Goal: Task Accomplishment & Management: Complete application form

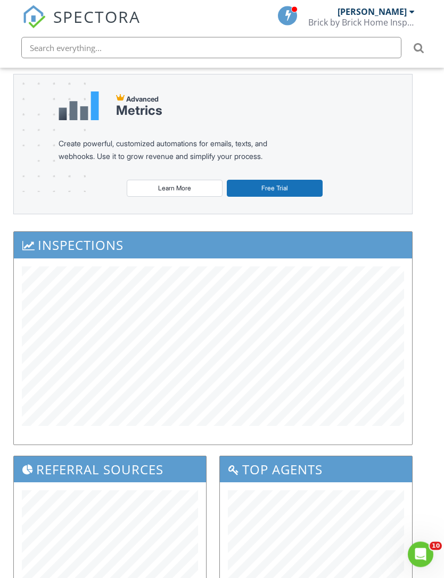
scroll to position [0, 9]
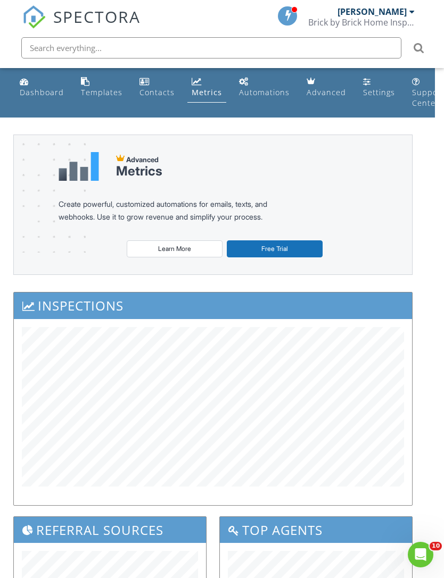
click at [33, 93] on div "Dashboard" at bounding box center [42, 92] width 44 height 10
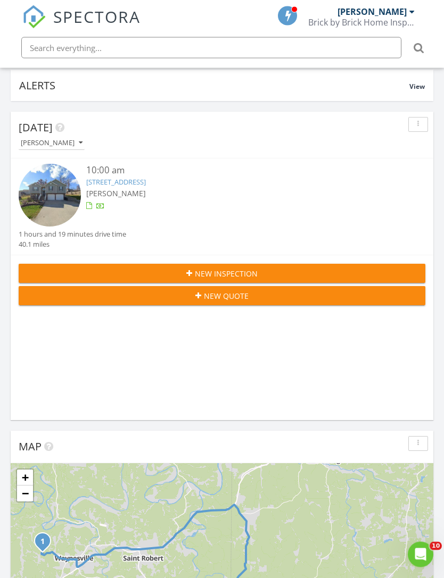
scroll to position [94, 0]
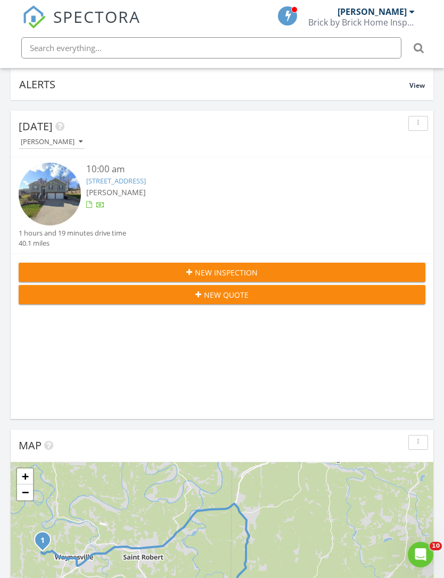
click at [89, 263] on button "New Inspection" at bounding box center [222, 272] width 407 height 19
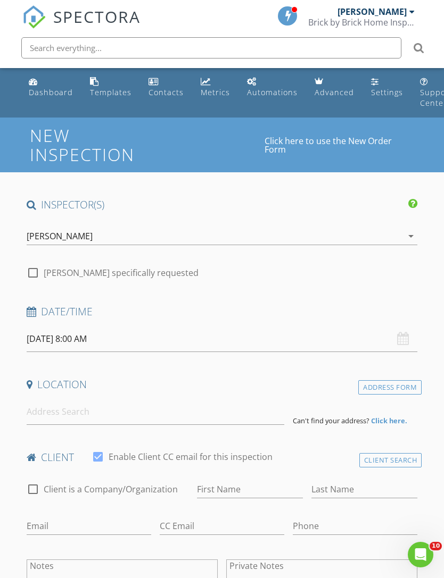
click at [58, 339] on input "[DATE] 8:00 AM" at bounding box center [222, 339] width 391 height 26
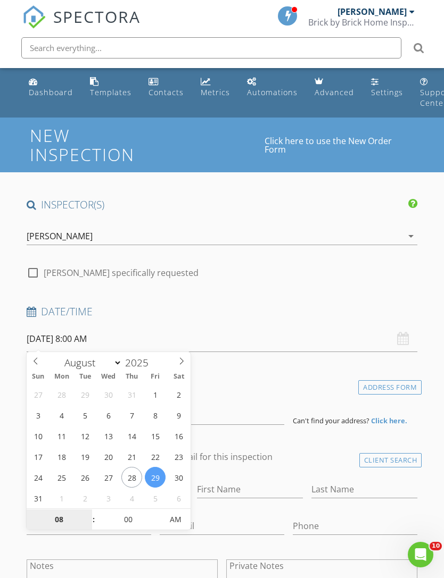
click at [51, 522] on input "08" at bounding box center [59, 520] width 65 height 21
type input "9"
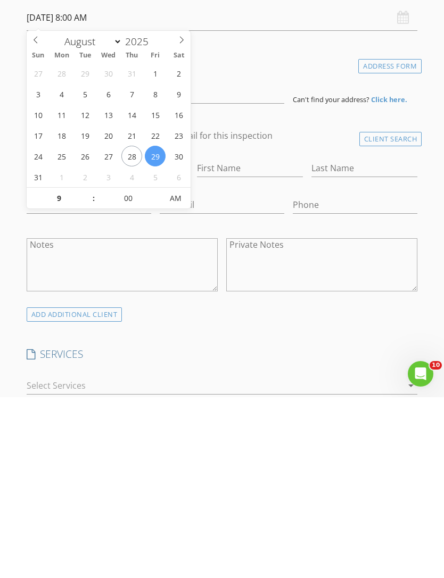
type input "[DATE] 9:00 AM"
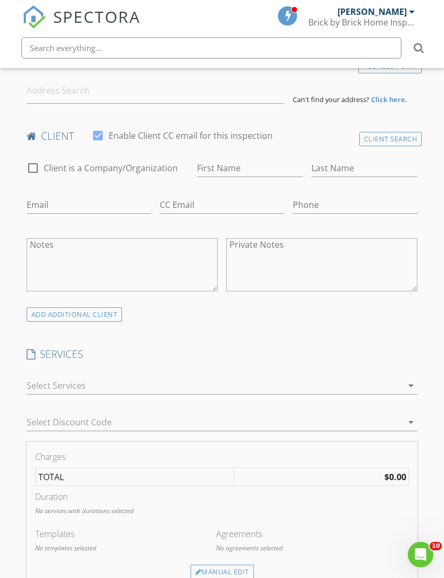
click at [194, 355] on h4 "SERVICES" at bounding box center [222, 354] width 391 height 14
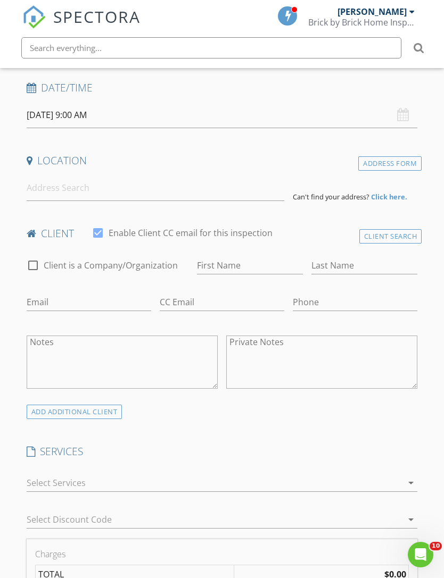
scroll to position [223, 0]
click at [44, 192] on input at bounding box center [156, 189] width 258 height 26
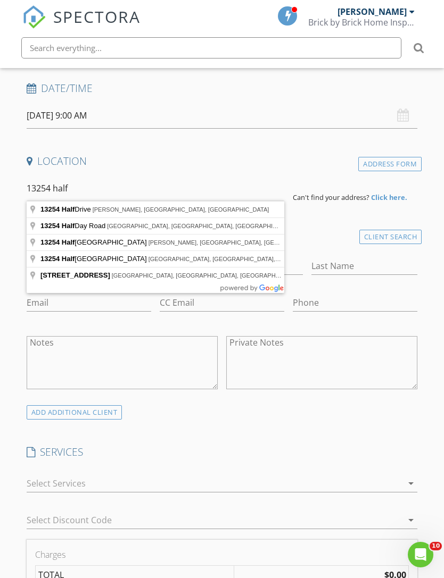
type input "[STREET_ADDRESS][PERSON_NAME]"
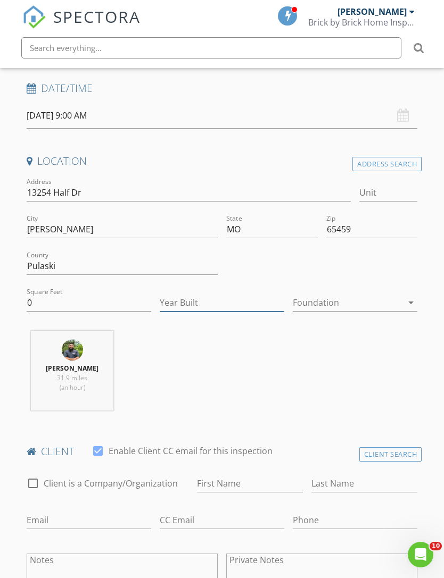
click at [173, 301] on input "Year Built" at bounding box center [222, 303] width 125 height 18
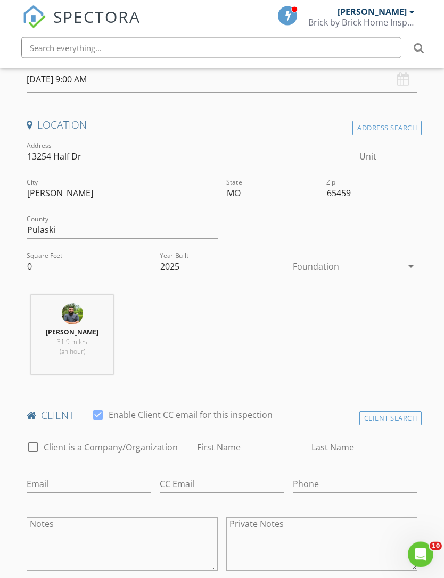
scroll to position [260, 0]
type input "2025"
click at [30, 261] on input "0" at bounding box center [89, 267] width 125 height 18
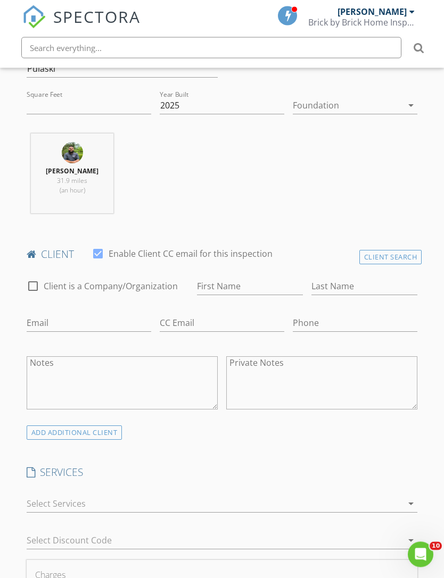
scroll to position [427, 0]
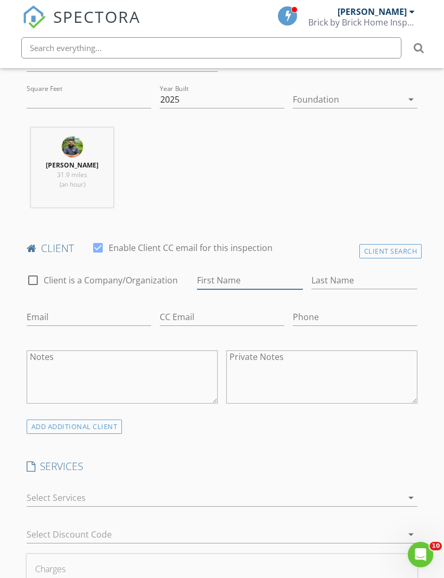
click at [228, 287] on input "First Name" at bounding box center [250, 281] width 106 height 18
type input "[PERSON_NAME]"
click at [369, 287] on input "Last Name" at bounding box center [364, 281] width 106 height 18
type input "Rose"
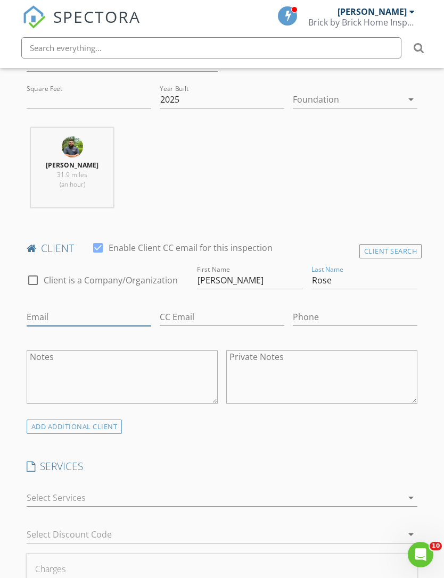
click at [143, 313] on input "Email" at bounding box center [89, 318] width 125 height 18
type input "[EMAIL_ADDRESS][DOMAIN_NAME]"
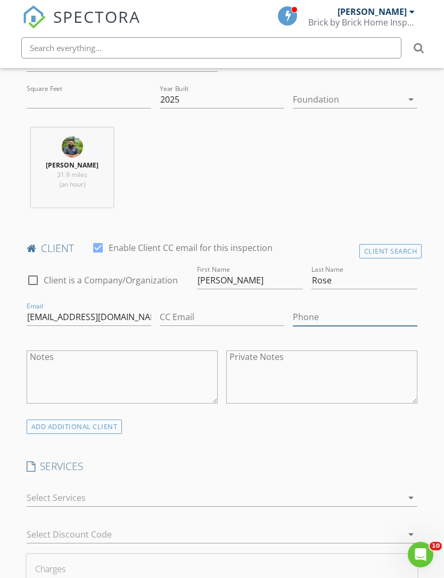
click at [347, 311] on input "Phone" at bounding box center [355, 318] width 125 height 18
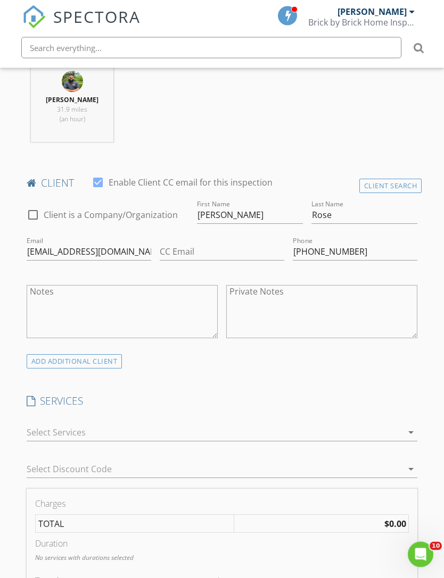
scroll to position [522, 0]
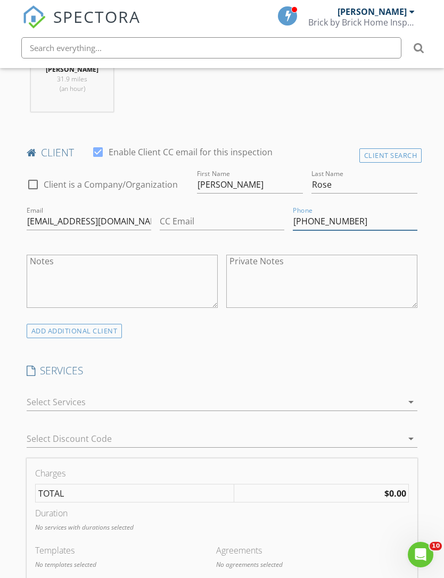
type input "[PHONE_NUMBER]"
click at [399, 399] on div at bounding box center [215, 402] width 376 height 17
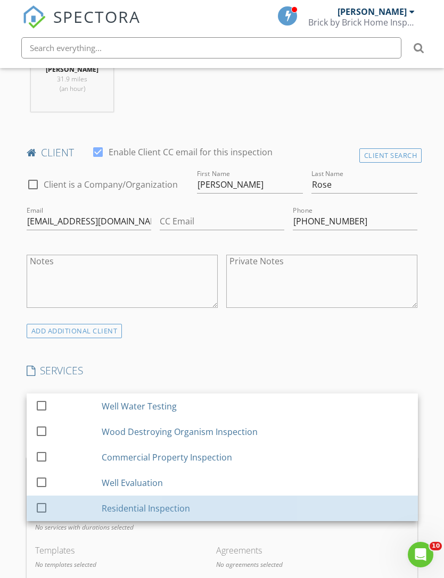
click at [178, 502] on div "Residential Inspection" at bounding box center [146, 508] width 88 height 13
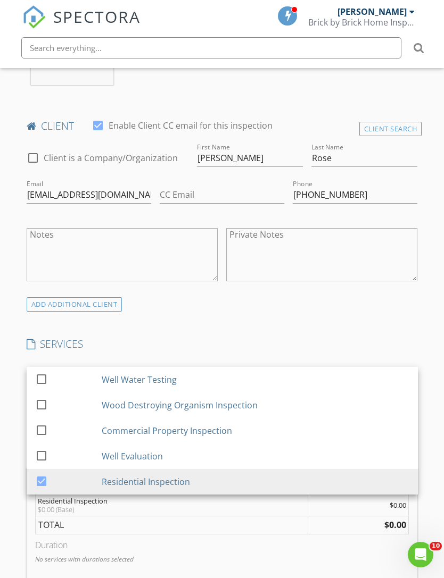
scroll to position [678, 0]
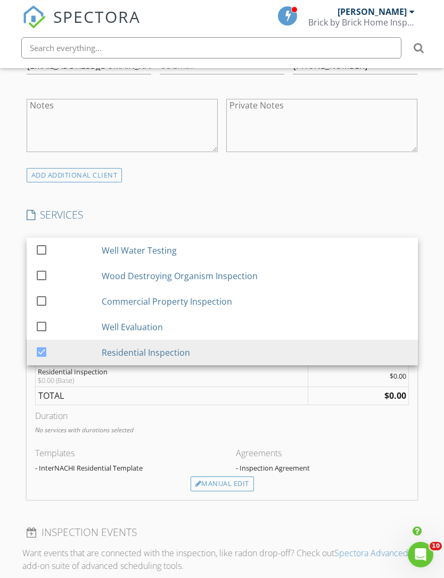
click at [229, 482] on div "Manual Edit" at bounding box center [221, 484] width 63 height 15
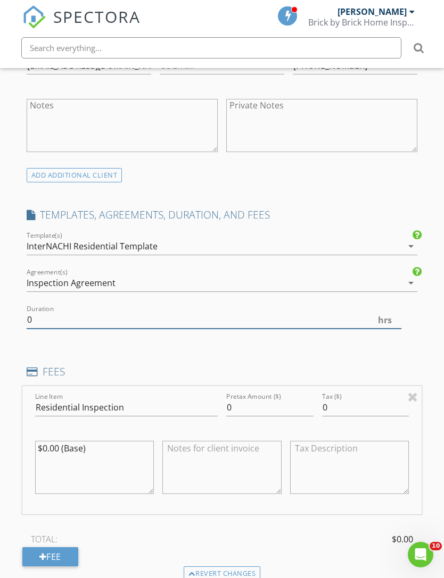
click at [121, 322] on input "0" at bounding box center [214, 320] width 375 height 18
type input "2.0"
click at [272, 402] on input "0" at bounding box center [269, 408] width 87 height 18
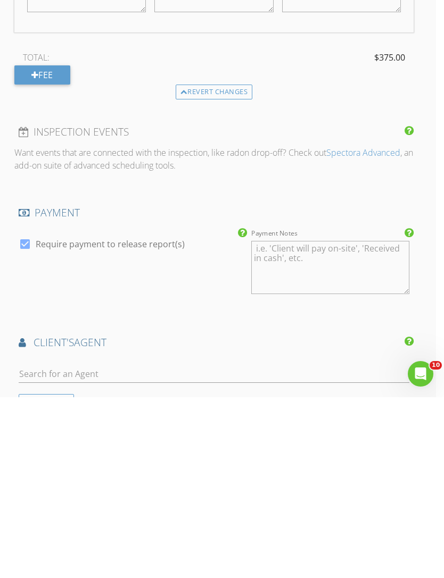
scroll to position [1037, 8]
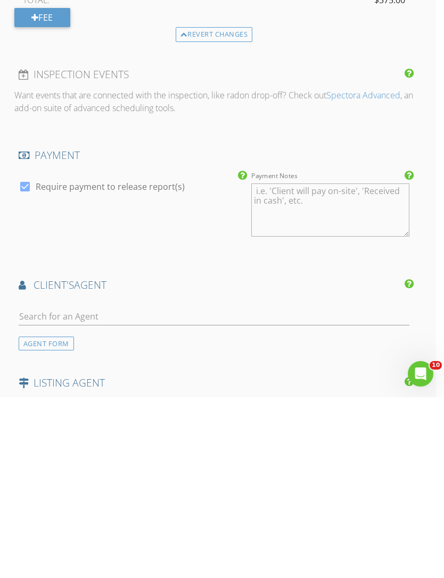
type input "375"
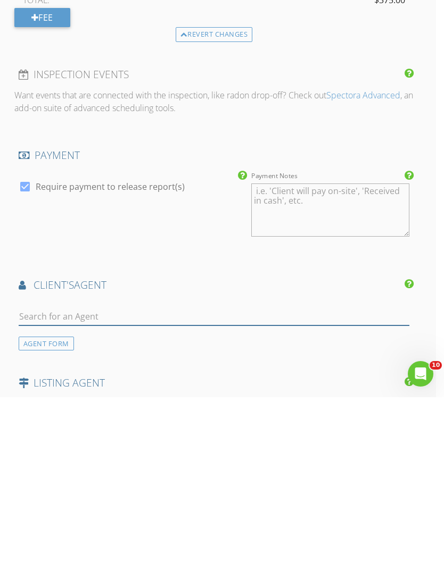
click at [309, 489] on input "text" at bounding box center [214, 498] width 391 height 18
type input "She"
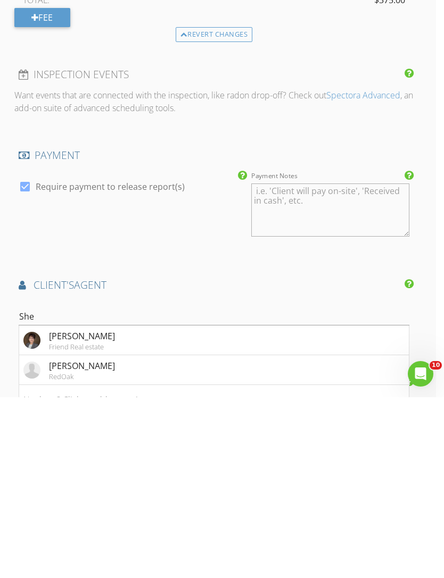
click at [173, 536] on li "[PERSON_NAME] RedOak" at bounding box center [214, 551] width 390 height 30
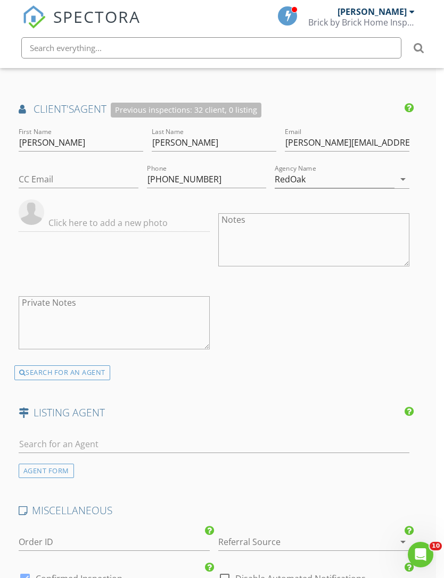
scroll to position [1467, 8]
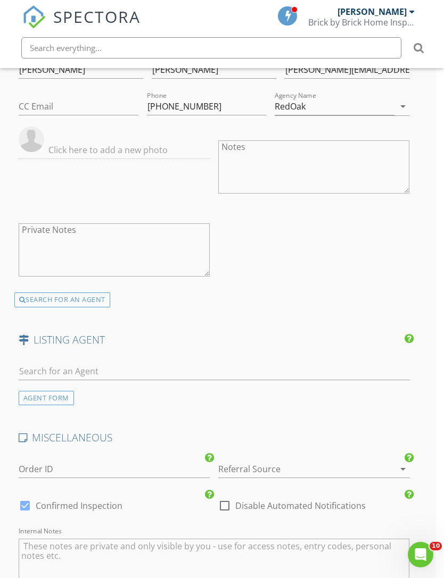
click at [338, 461] on div at bounding box center [298, 469] width 161 height 17
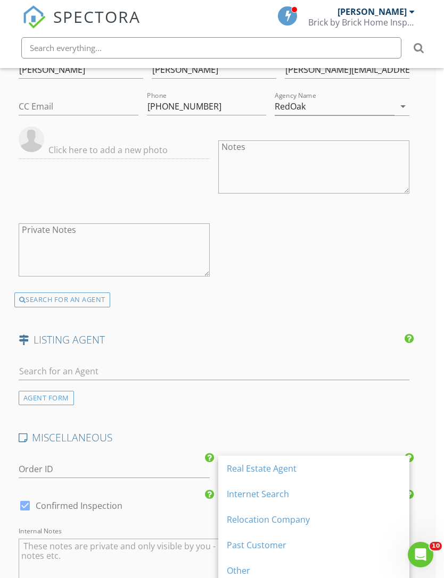
click at [307, 464] on div "Real Estate Agent" at bounding box center [314, 468] width 174 height 13
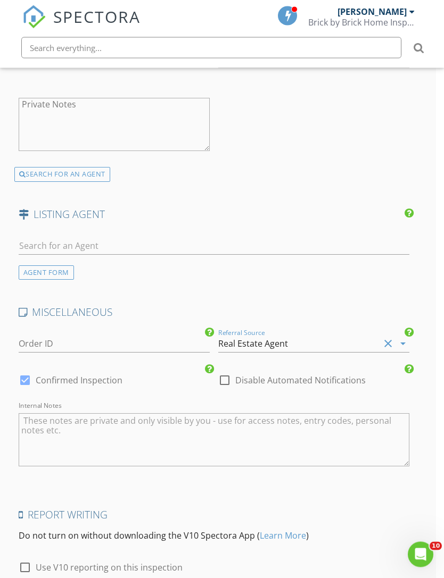
scroll to position [1650, 8]
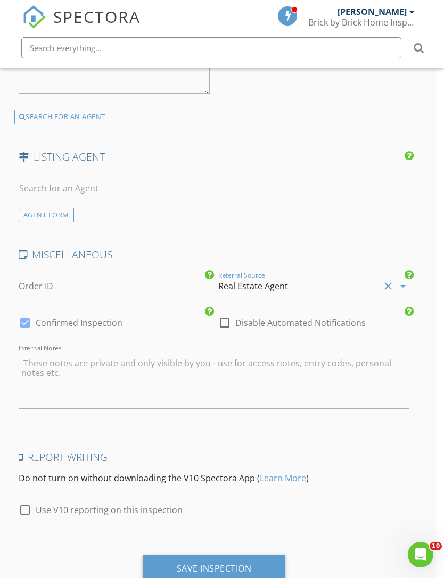
click at [230, 563] on div "Save Inspection" at bounding box center [214, 568] width 75 height 11
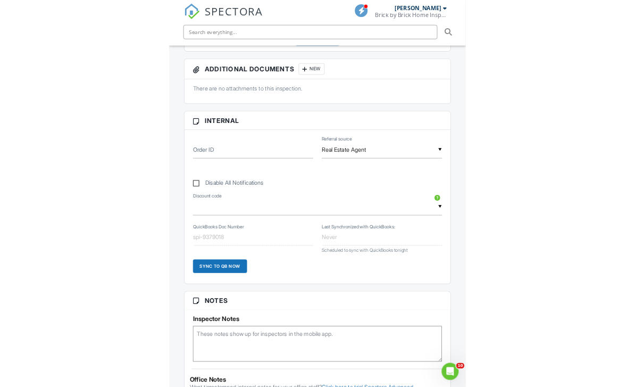
scroll to position [496, 0]
